Goal: Task Accomplishment & Management: Manage account settings

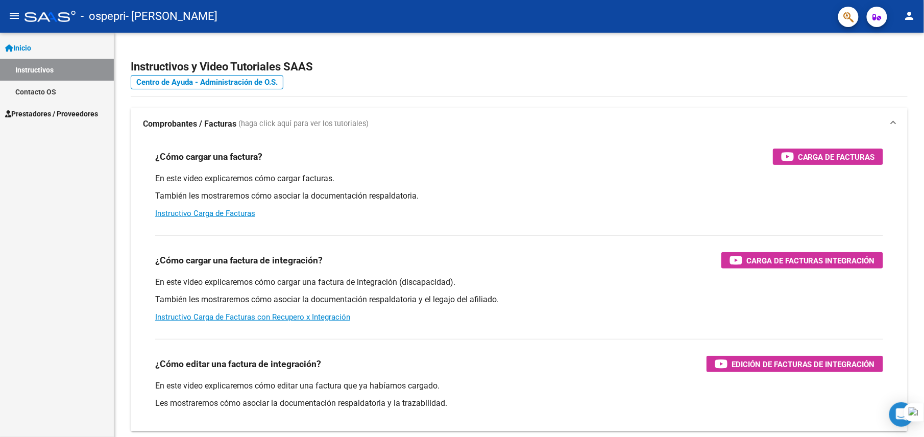
click at [62, 112] on span "Prestadores / Proveedores" at bounding box center [51, 113] width 93 height 11
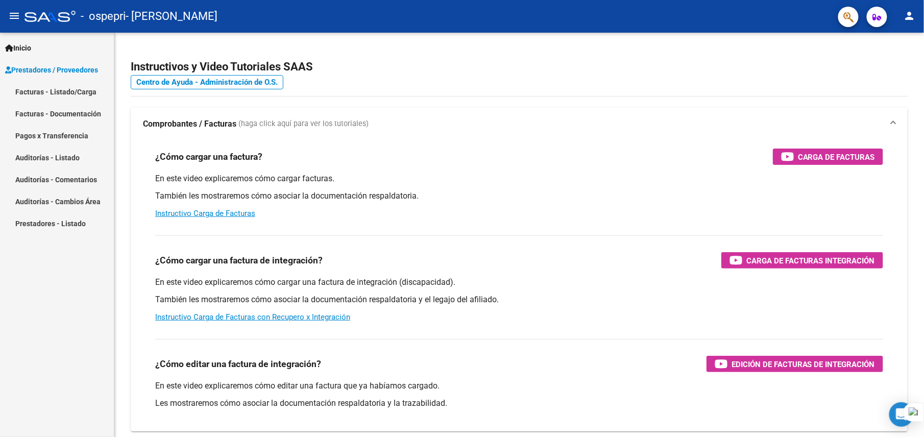
click at [66, 86] on link "Facturas - Listado/Carga" at bounding box center [57, 92] width 114 height 22
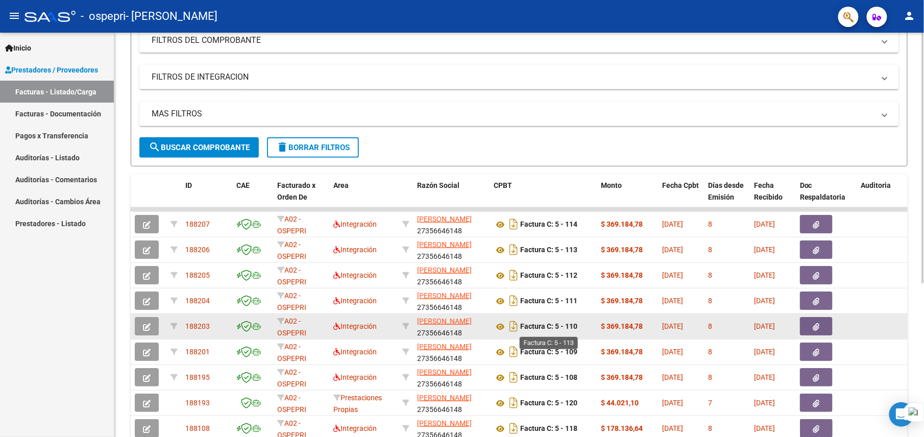
scroll to position [204, 0]
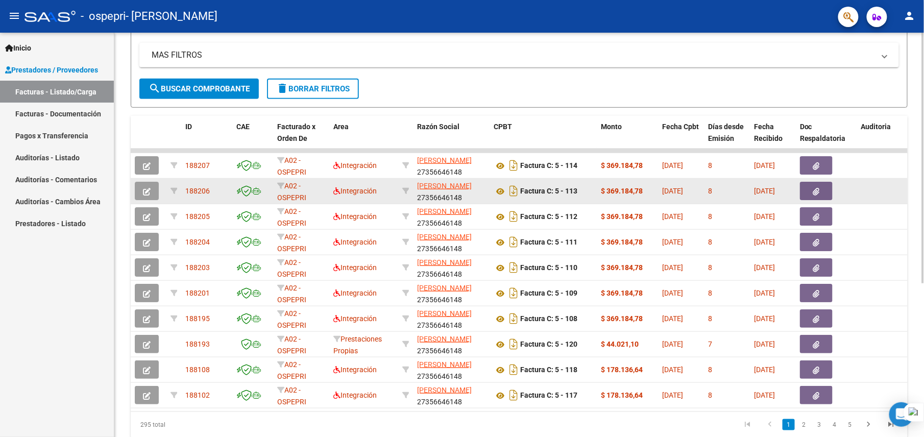
click at [809, 195] on button "button" at bounding box center [816, 191] width 33 height 18
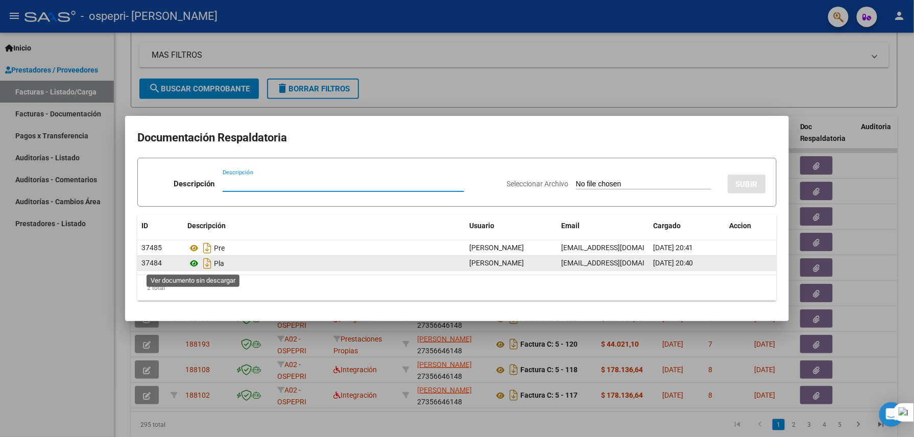
click at [198, 262] on icon at bounding box center [193, 263] width 13 height 12
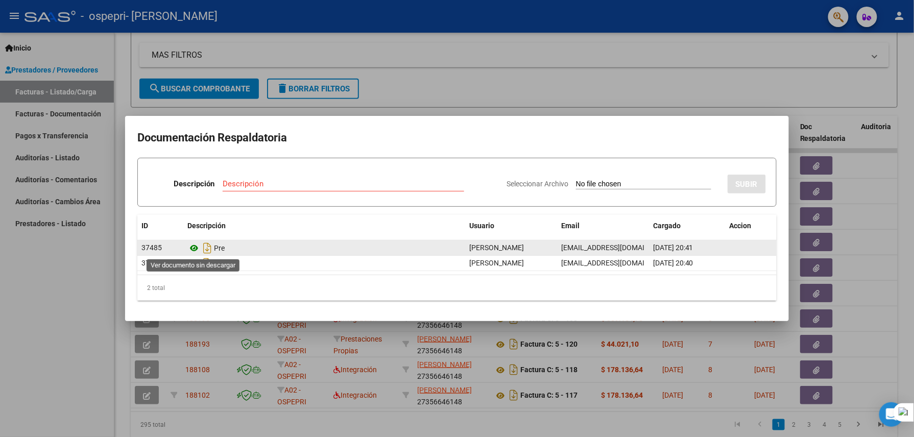
click at [193, 250] on icon at bounding box center [193, 248] width 13 height 12
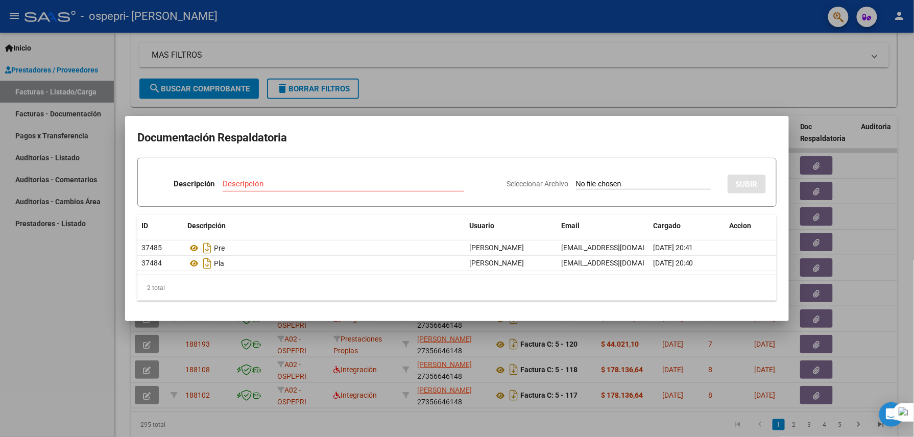
click at [721, 123] on mat-dialog-container "Documentación Respaldatoria Descripción Descripción Seleccionar Archivo SUBIR I…" at bounding box center [457, 218] width 664 height 205
click at [713, 77] on div at bounding box center [457, 218] width 914 height 437
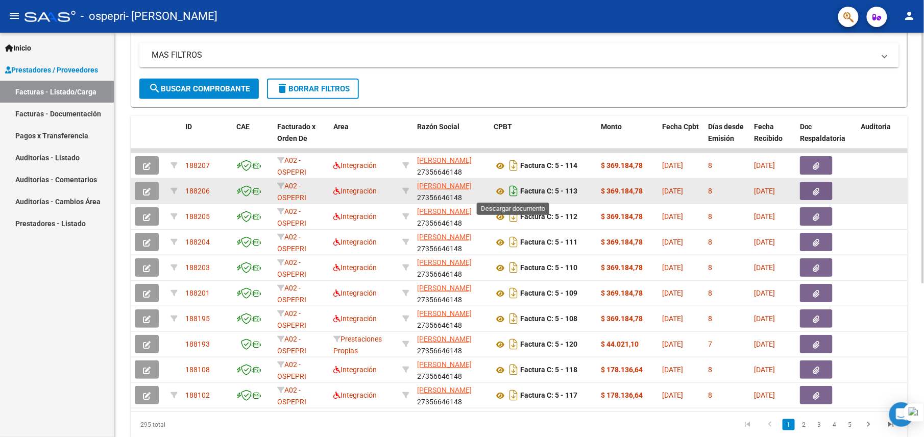
click at [507, 193] on icon "Descargar documento" at bounding box center [513, 191] width 13 height 16
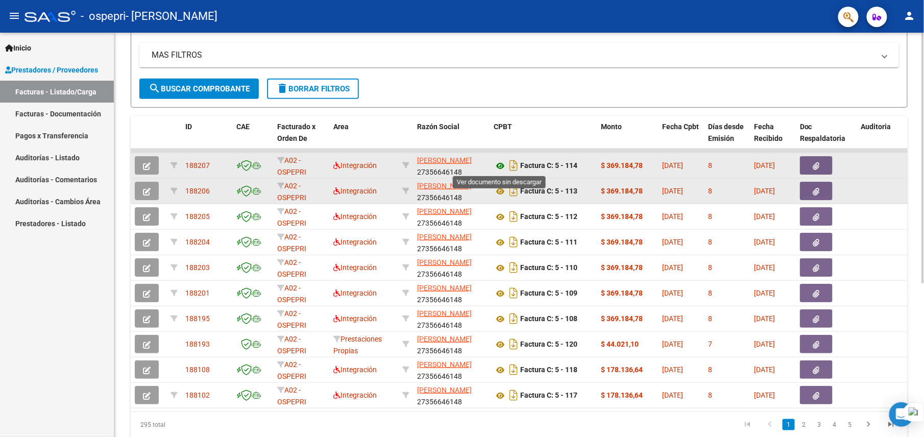
click at [497, 163] on icon at bounding box center [500, 166] width 13 height 12
click at [815, 167] on icon "button" at bounding box center [816, 166] width 7 height 8
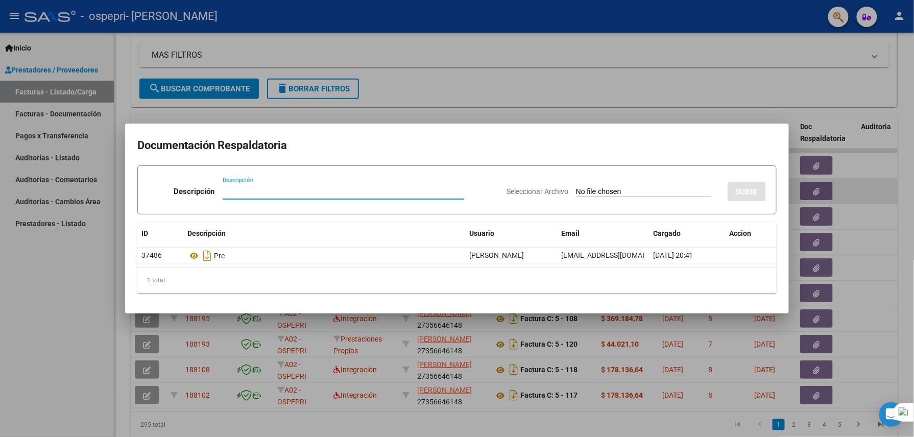
click at [580, 194] on input "Seleccionar Archivo" at bounding box center [643, 192] width 135 height 10
type input "C:\fakepath\planilla [PERSON_NAME] sep.pdf"
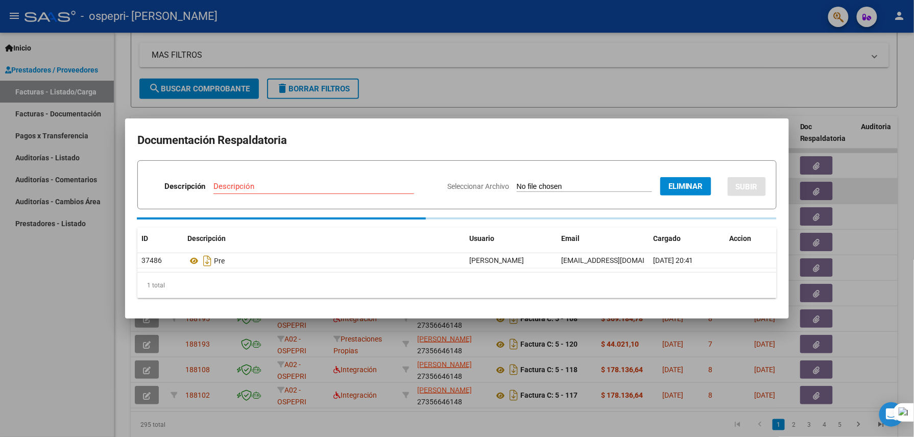
click at [317, 180] on div "Descripción" at bounding box center [313, 186] width 201 height 15
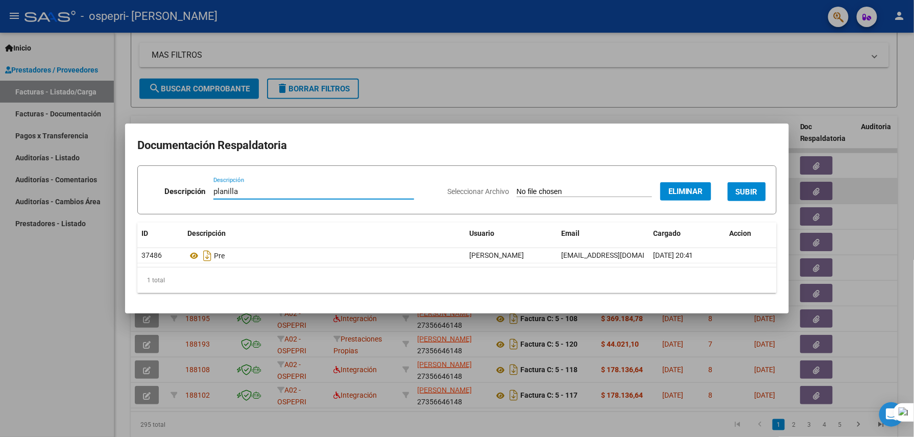
type input "planilla"
click at [748, 184] on button "SUBIR" at bounding box center [746, 191] width 38 height 19
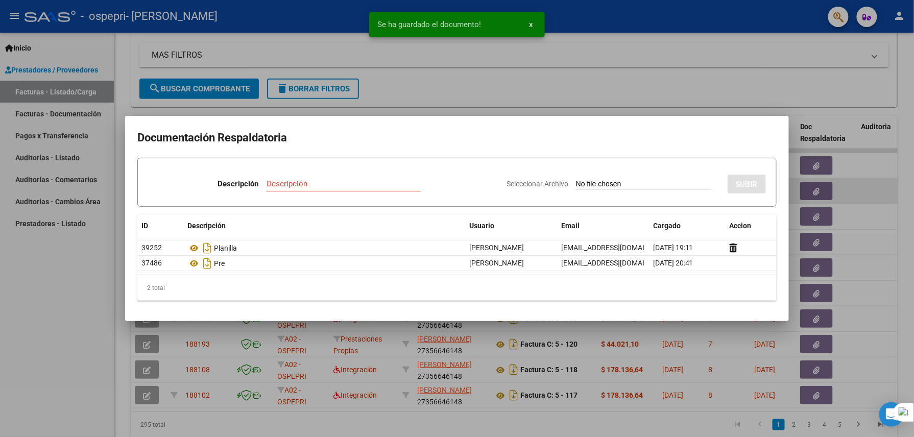
click at [606, 90] on div at bounding box center [457, 218] width 914 height 437
